Goal: Information Seeking & Learning: Check status

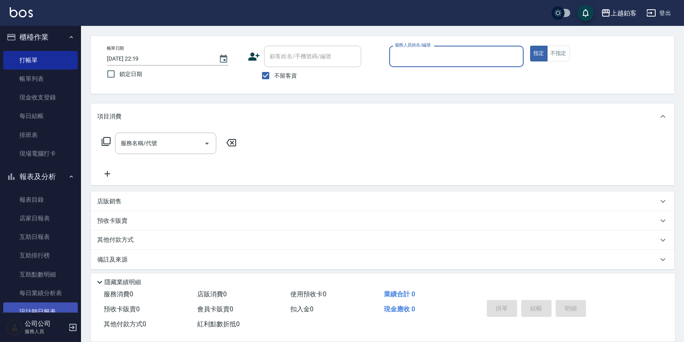
scroll to position [21, 0]
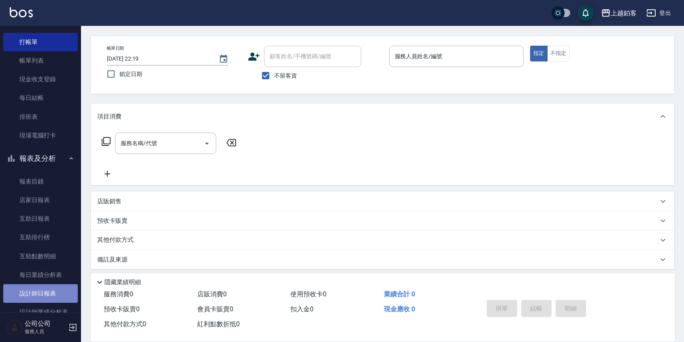
click at [43, 291] on link "設計師日報表" at bounding box center [40, 294] width 74 height 19
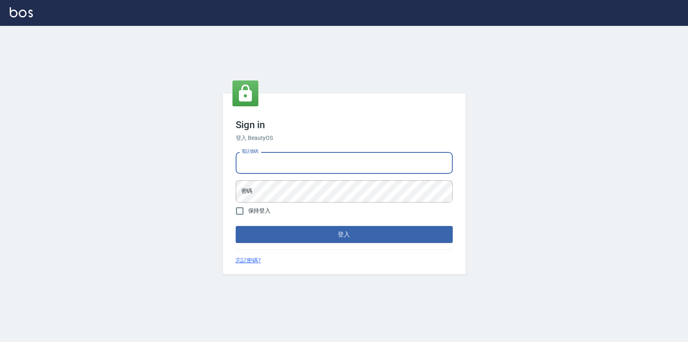
click at [257, 169] on input "電話號碼" at bounding box center [344, 163] width 217 height 22
type input "0424526080"
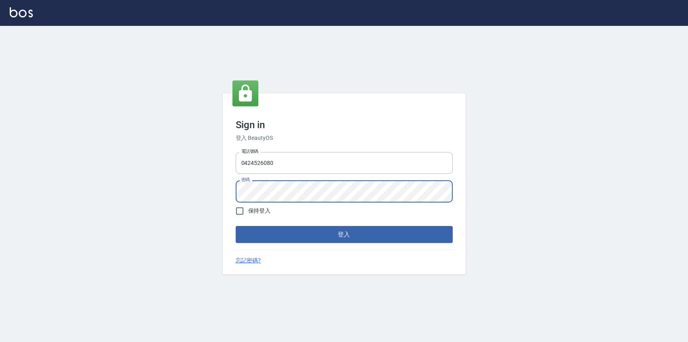
click at [236, 226] on button "登入" at bounding box center [344, 234] width 217 height 17
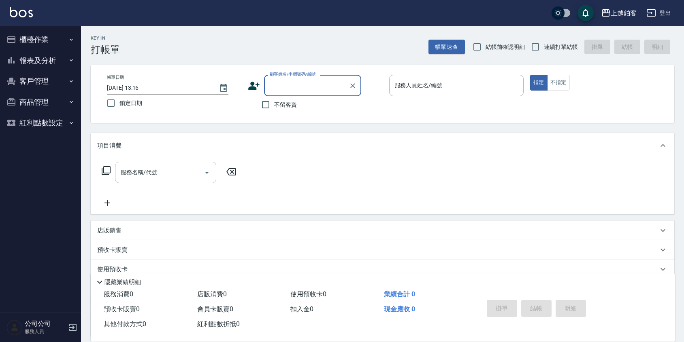
scroll to position [72, 0]
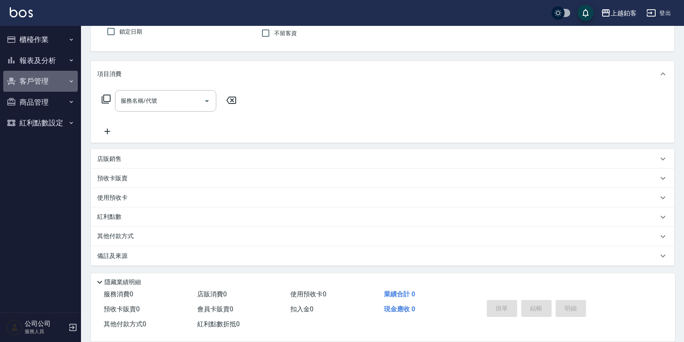
click at [65, 72] on button "客戶管理" at bounding box center [40, 81] width 74 height 21
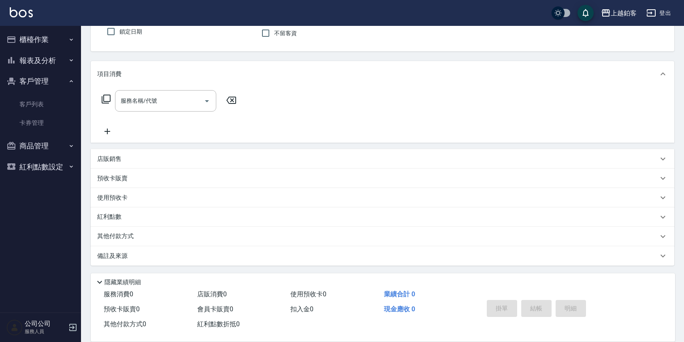
click at [56, 53] on button "報表及分析" at bounding box center [40, 60] width 74 height 21
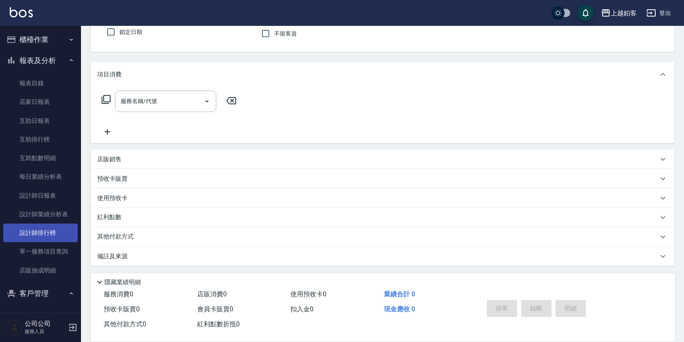
scroll to position [2, 0]
click at [43, 231] on link "設計師排行榜" at bounding box center [40, 231] width 74 height 19
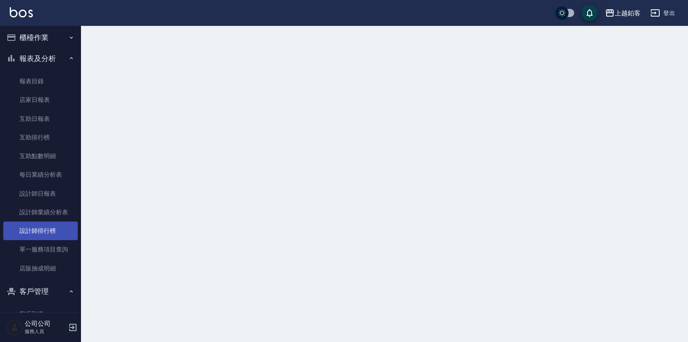
scroll to position [2, 0]
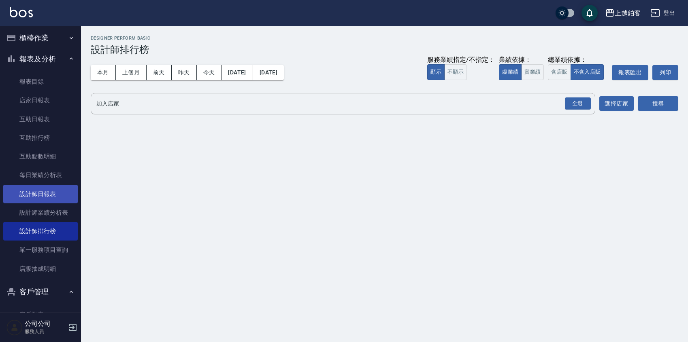
click at [59, 198] on link "設計師日報表" at bounding box center [40, 194] width 74 height 19
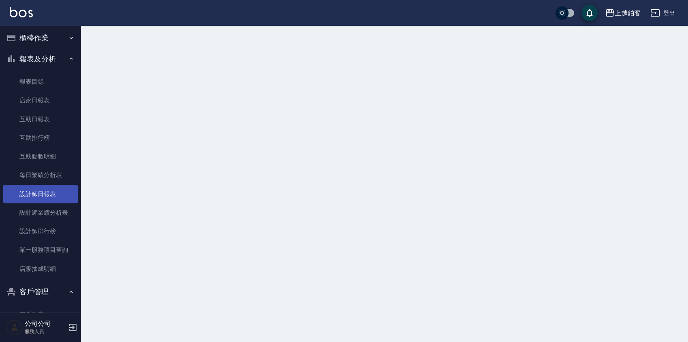
drag, startPoint x: 59, startPoint y: 198, endPoint x: 55, endPoint y: 196, distance: 4.6
click at [55, 196] on link "設計師日報表" at bounding box center [40, 194] width 74 height 19
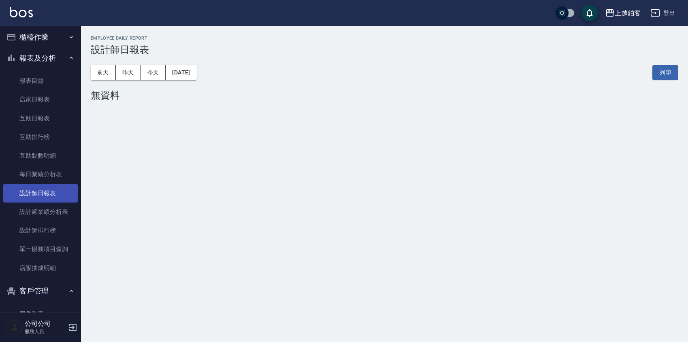
scroll to position [3, 0]
click at [120, 65] on div "前天 昨天 今天 2025/08/21 列印" at bounding box center [384, 72] width 587 height 34
click at [123, 69] on button "昨天" at bounding box center [128, 72] width 25 height 15
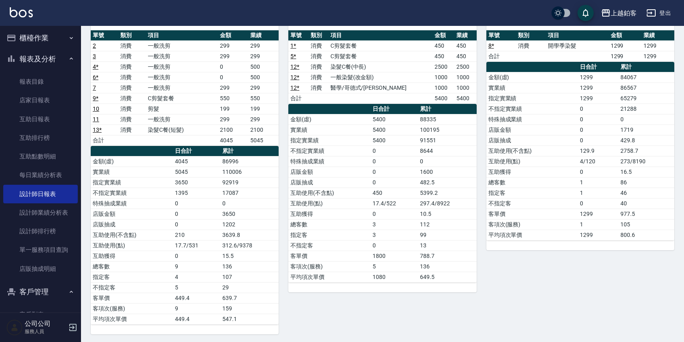
scroll to position [83, 0]
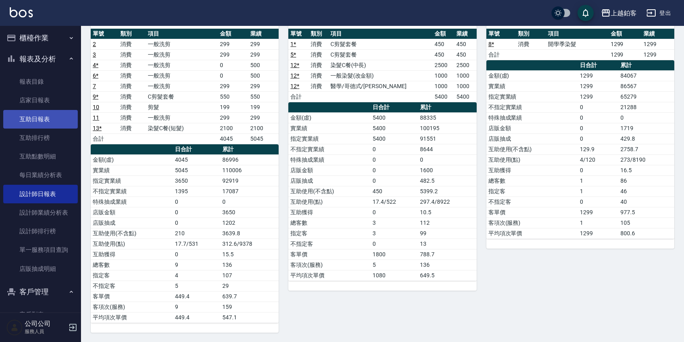
click at [45, 128] on link "互助日報表" at bounding box center [40, 119] width 74 height 19
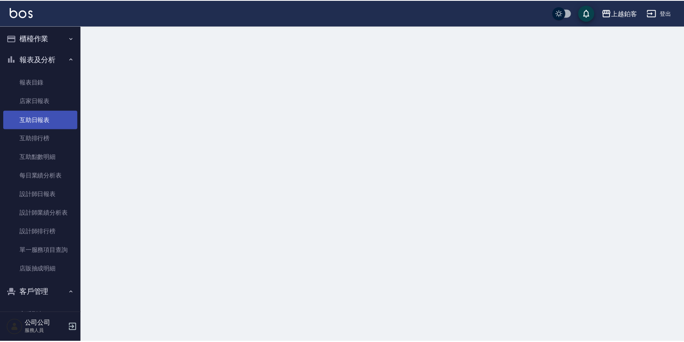
scroll to position [2, 0]
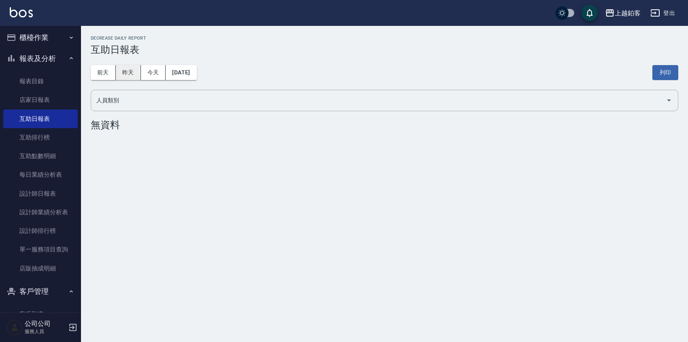
click at [132, 69] on button "昨天" at bounding box center [128, 72] width 25 height 15
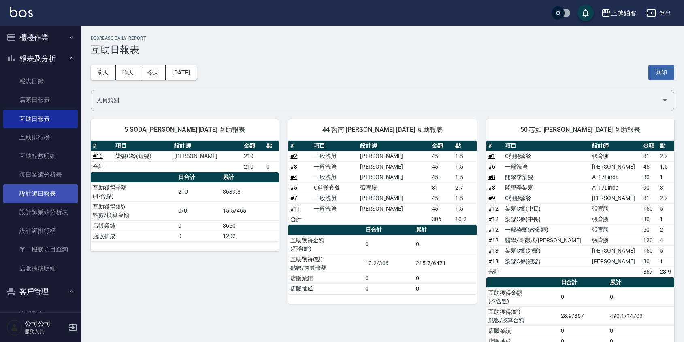
click at [56, 202] on link "設計師日報表" at bounding box center [40, 194] width 74 height 19
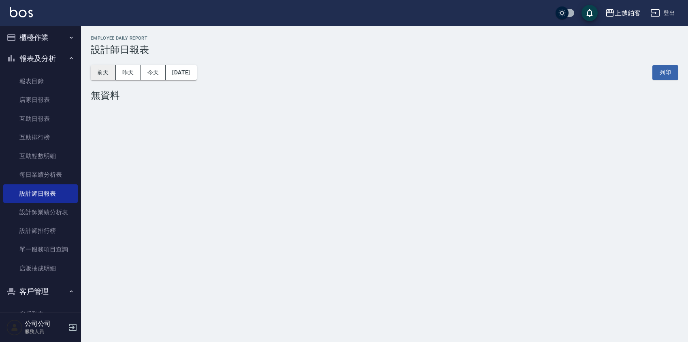
drag, startPoint x: 88, startPoint y: 71, endPoint x: 102, endPoint y: 70, distance: 14.2
click at [93, 70] on div "上越鉑客 2025-08-21 設計師日報表 列印時間： 2025-08-21-13:18 Employee Daily Report 設計師日報表 前天 昨…" at bounding box center [384, 70] width 607 height 88
click at [139, 74] on button "昨天" at bounding box center [128, 72] width 25 height 15
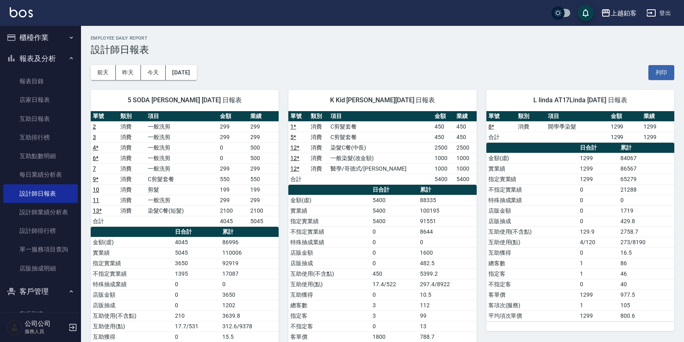
scroll to position [83, 0]
